Goal: Obtain resource: Obtain resource

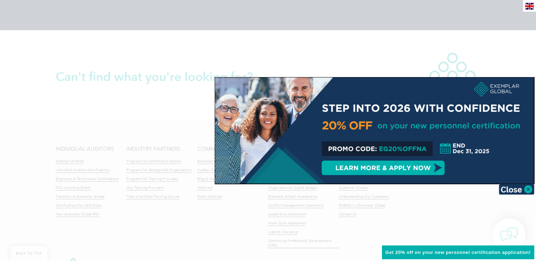
scroll to position [1679, 0]
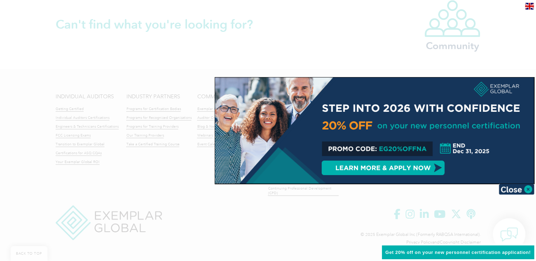
click at [311, 225] on div at bounding box center [268, 130] width 536 height 261
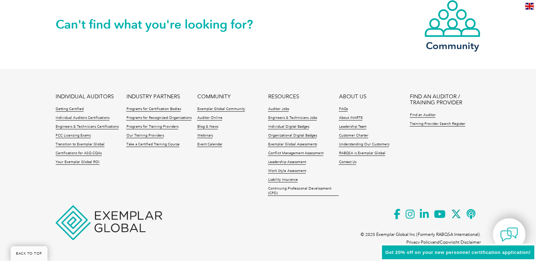
click at [132, 215] on img at bounding box center [109, 223] width 106 height 35
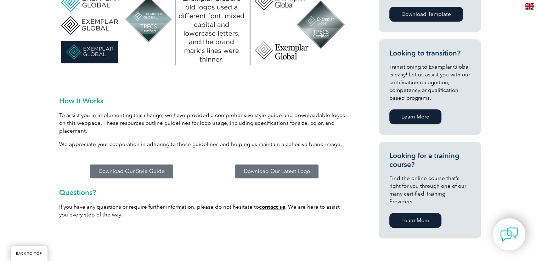
scroll to position [425, 0]
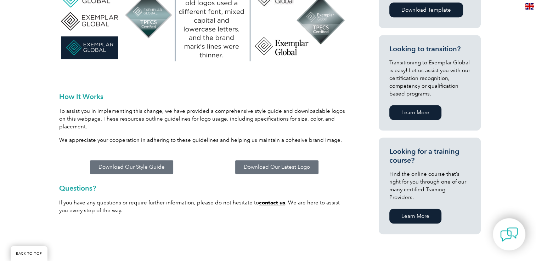
click at [260, 165] on link "Download Our Latest Logo" at bounding box center [276, 168] width 83 height 14
click at [158, 161] on link "Download Our Style Guide" at bounding box center [131, 168] width 83 height 14
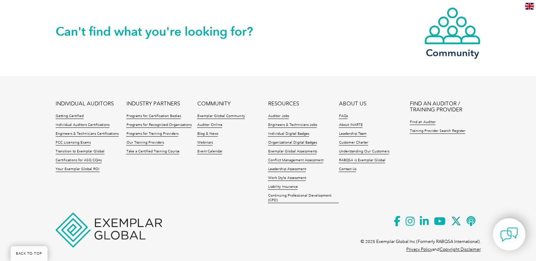
scroll to position [800, 0]
